Goal: Use online tool/utility: Utilize a website feature to perform a specific function

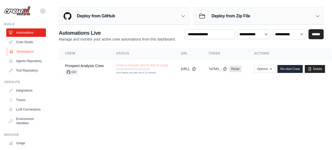
click at [25, 51] on link "Marketplace" at bounding box center [27, 51] width 40 height 8
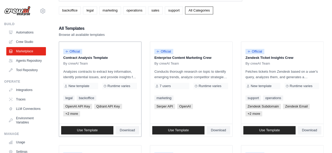
scroll to position [52, 0]
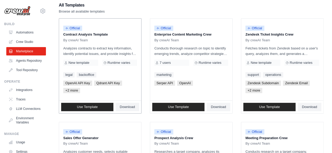
click at [67, 91] on span "+2 more" at bounding box center [71, 90] width 17 height 5
click at [68, 91] on span "+2 more" at bounding box center [71, 90] width 17 height 5
click at [69, 90] on span "+2 more" at bounding box center [71, 90] width 17 height 5
click at [70, 90] on span "+2 more" at bounding box center [71, 90] width 17 height 5
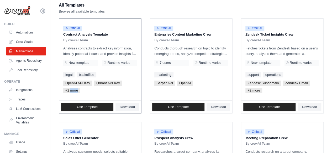
click at [70, 90] on span "+2 more" at bounding box center [71, 90] width 17 height 5
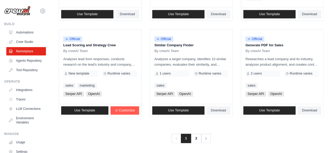
scroll to position [346, 0]
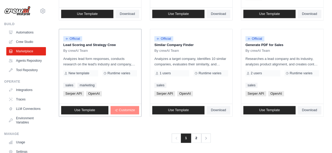
click at [127, 110] on span "Customize" at bounding box center [127, 110] width 16 height 4
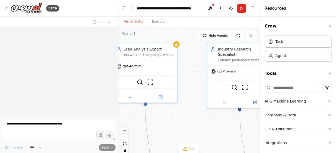
scroll to position [28, 0]
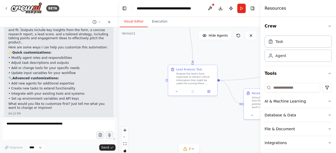
drag, startPoint x: 200, startPoint y: 130, endPoint x: 235, endPoint y: 32, distance: 103.8
click at [235, 32] on div "Version 1 Show Tools Hide Agents .deletable-edge-delete-btn { width: 20px; heig…" at bounding box center [189, 92] width 143 height 131
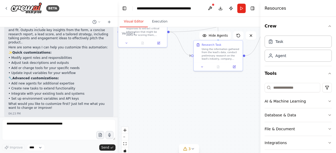
drag, startPoint x: 187, startPoint y: 127, endPoint x: 129, endPoint y: 72, distance: 79.4
click at [129, 72] on div ".deletable-edge-delete-btn { width: 20px; height: 20px; border: 0px solid #ffff…" at bounding box center [189, 92] width 143 height 131
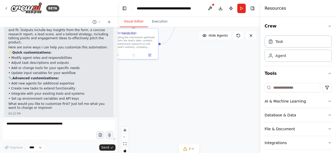
drag, startPoint x: 230, startPoint y: 90, endPoint x: 150, endPoint y: 84, distance: 80.0
click at [150, 84] on div ".deletable-edge-delete-btn { width: 20px; height: 20px; border: 0px solid #ffff…" at bounding box center [189, 92] width 143 height 131
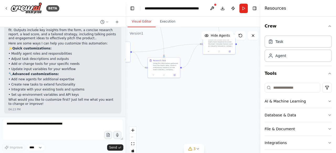
scroll to position [24, 0]
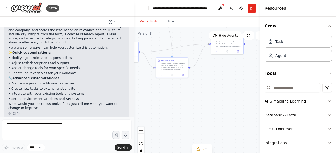
drag, startPoint x: 116, startPoint y: 103, endPoint x: 134, endPoint y: 105, distance: 17.4
click at [134, 105] on div "BETA Hello! I'm the CrewAI assistant. 🎯 You're starting with the Lead Scoring a…" at bounding box center [168, 76] width 336 height 153
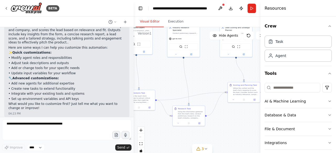
drag, startPoint x: 215, startPoint y: 88, endPoint x: 233, endPoint y: 137, distance: 51.6
click at [233, 137] on div ".deletable-edge-delete-btn { width: 20px; height: 20px; border: 0px solid #ffff…" at bounding box center [202, 92] width 137 height 131
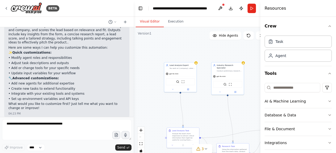
drag, startPoint x: 171, startPoint y: 88, endPoint x: 214, endPoint y: 126, distance: 57.3
click at [214, 126] on div ".deletable-edge-delete-btn { width: 20px; height: 20px; border: 0px solid #ffff…" at bounding box center [202, 92] width 137 height 131
click at [175, 22] on button "Execution" at bounding box center [176, 21] width 24 height 11
click at [153, 24] on button "Visual Editor" at bounding box center [150, 21] width 28 height 11
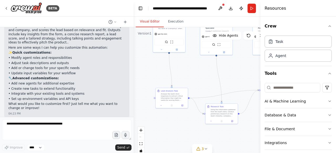
drag, startPoint x: 164, startPoint y: 114, endPoint x: 151, endPoint y: 72, distance: 43.6
click at [151, 72] on div ".deletable-edge-delete-btn { width: 20px; height: 20px; border: 0px solid #ffff…" at bounding box center [202, 92] width 137 height 131
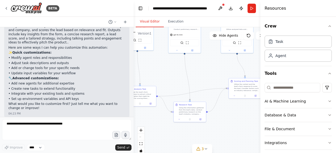
drag, startPoint x: 216, startPoint y: 77, endPoint x: 175, endPoint y: 77, distance: 40.7
click at [175, 77] on div ".deletable-edge-delete-btn { width: 20px; height: 20px; border: 0px solid #ffff…" at bounding box center [202, 92] width 137 height 131
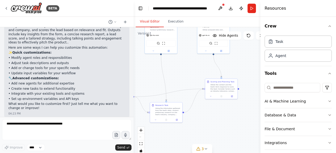
drag, startPoint x: 203, startPoint y: 72, endPoint x: 181, endPoint y: 74, distance: 21.9
click at [181, 74] on div ".deletable-edge-delete-btn { width: 20px; height: 20px; border: 0px solid #ffff…" at bounding box center [202, 92] width 137 height 131
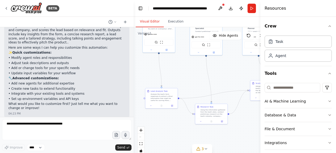
drag, startPoint x: 146, startPoint y: 77, endPoint x: 200, endPoint y: 77, distance: 53.5
click at [200, 77] on div ".deletable-edge-delete-btn { width: 20px; height: 20px; border: 0px solid #ffff…" at bounding box center [202, 92] width 137 height 131
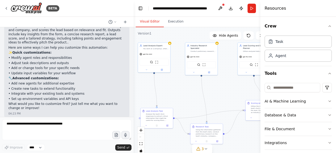
drag, startPoint x: 200, startPoint y: 76, endPoint x: 194, endPoint y: 109, distance: 32.8
click at [194, 106] on div ".deletable-edge-delete-btn { width: 20px; height: 20px; border: 0px solid #ffff…" at bounding box center [202, 92] width 137 height 131
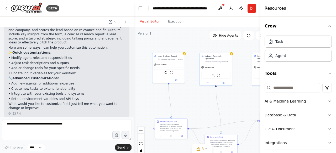
drag, startPoint x: 188, startPoint y: 102, endPoint x: 205, endPoint y: 102, distance: 17.3
click at [205, 102] on div ".deletable-edge-delete-btn { width: 20px; height: 20px; border: 0px solid #ffff…" at bounding box center [202, 92] width 137 height 131
click at [172, 22] on button "Execution" at bounding box center [176, 21] width 24 height 11
click at [146, 21] on button "Visual Editor" at bounding box center [150, 21] width 28 height 11
click at [172, 68] on div "SerperDevTool ScrapeWebsiteTool" at bounding box center [170, 72] width 32 height 10
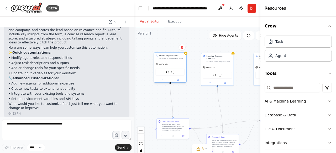
click at [168, 74] on img at bounding box center [167, 72] width 3 height 3
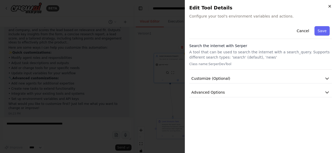
click at [330, 7] on icon "button" at bounding box center [329, 6] width 4 height 4
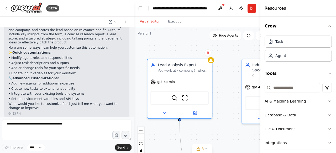
drag, startPoint x: 177, startPoint y: 92, endPoint x: 212, endPoint y: 140, distance: 58.8
click at [209, 138] on div ".deletable-edge-delete-btn { width: 20px; height: 20px; border: 0px solid #ffff…" at bounding box center [202, 92] width 137 height 131
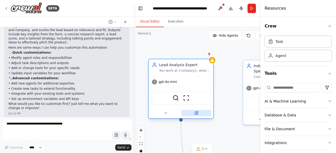
click at [196, 114] on icon at bounding box center [196, 113] width 2 height 2
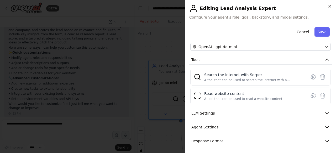
scroll to position [0, 0]
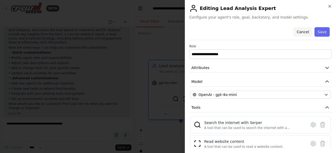
click at [301, 34] on button "Cancel" at bounding box center [302, 31] width 19 height 9
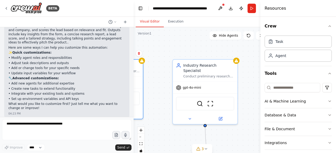
drag, startPoint x: 231, startPoint y: 89, endPoint x: 152, endPoint y: 88, distance: 78.4
click at [152, 88] on div ".deletable-edge-delete-btn { width: 20px; height: 20px; border: 0px solid #ffff…" at bounding box center [202, 92] width 137 height 131
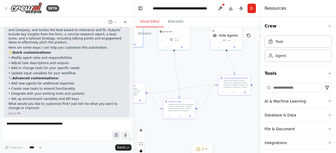
drag, startPoint x: 205, startPoint y: 120, endPoint x: 201, endPoint y: 58, distance: 62.3
click at [201, 59] on div ".deletable-edge-delete-btn { width: 20px; height: 20px; border: 0px solid #ffff…" at bounding box center [202, 92] width 137 height 131
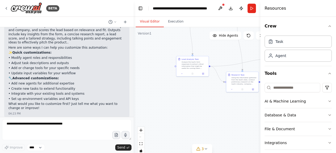
drag, startPoint x: 151, startPoint y: 114, endPoint x: 214, endPoint y: 88, distance: 67.7
click at [214, 88] on div ".deletable-edge-delete-btn { width: 20px; height: 20px; border: 0px solid #ffff…" at bounding box center [202, 92] width 137 height 131
drag, startPoint x: 174, startPoint y: 98, endPoint x: 162, endPoint y: 118, distance: 23.0
click at [163, 118] on div ".deletable-edge-delete-btn { width: 20px; height: 20px; border: 0px solid #ffff…" at bounding box center [202, 92] width 137 height 131
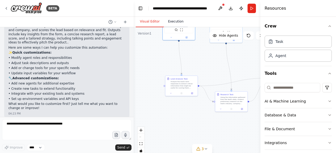
click at [171, 21] on button "Execution" at bounding box center [176, 21] width 24 height 11
